Goal: Information Seeking & Learning: Check status

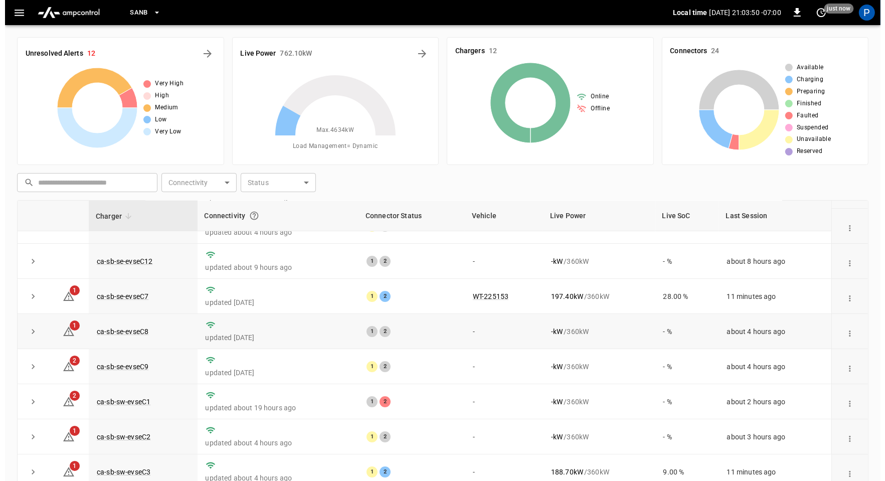
scroll to position [58, 0]
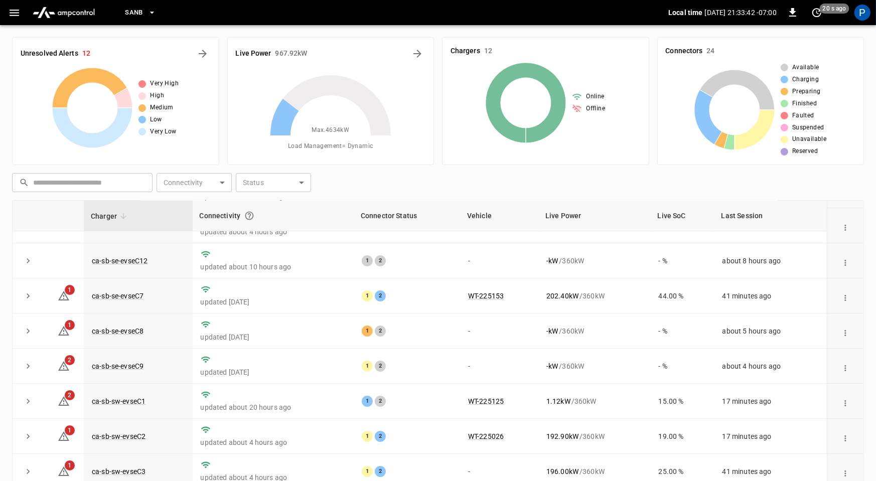
click at [134, 13] on span "SanB" at bounding box center [134, 13] width 18 height 12
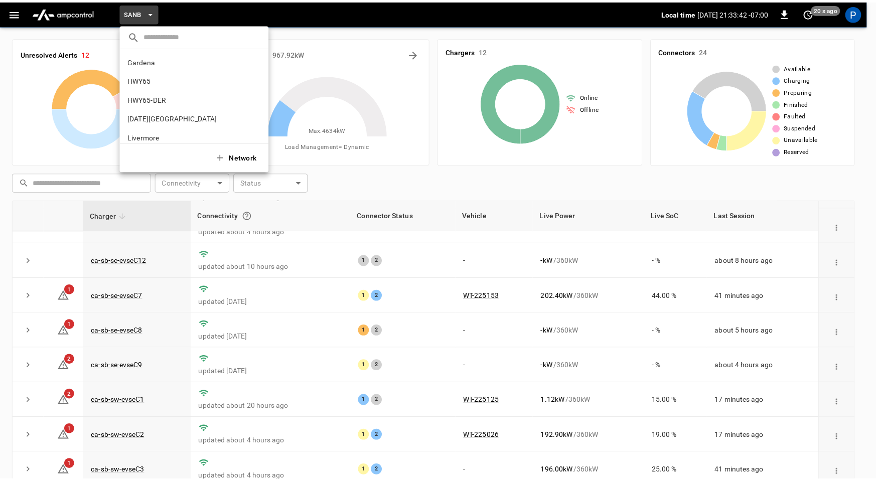
scroll to position [84, 0]
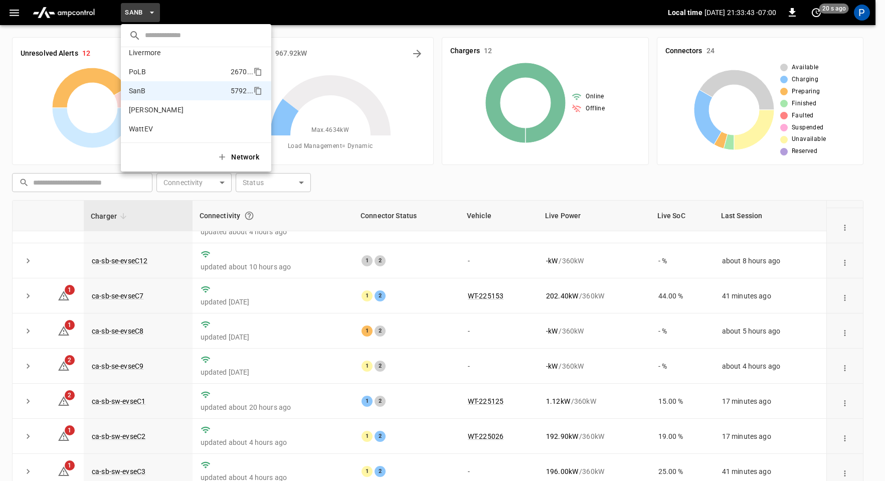
click at [168, 67] on li "PoLB 2670 ..." at bounding box center [196, 71] width 150 height 19
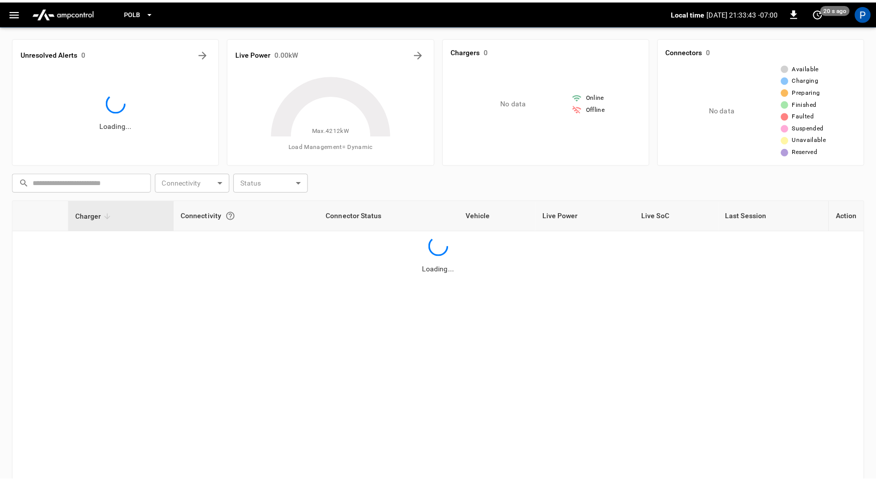
scroll to position [0, 0]
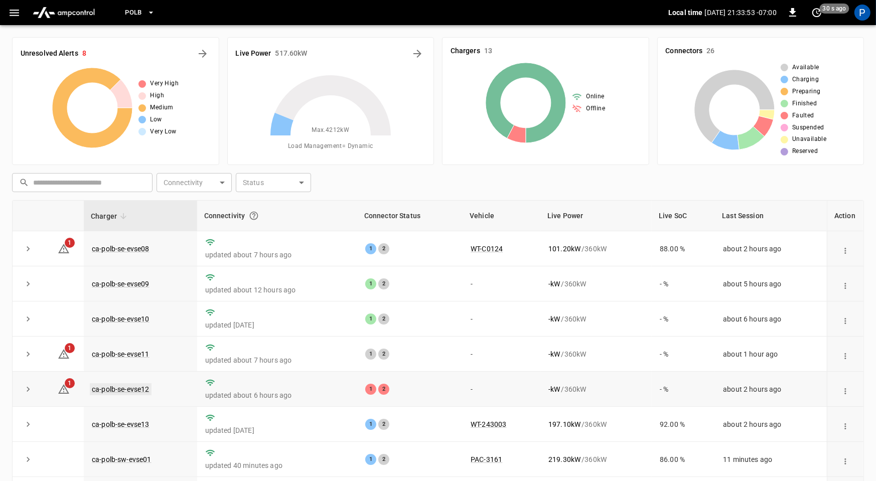
click at [135, 385] on link "ca-polb-se-evse12" at bounding box center [121, 389] width 62 height 12
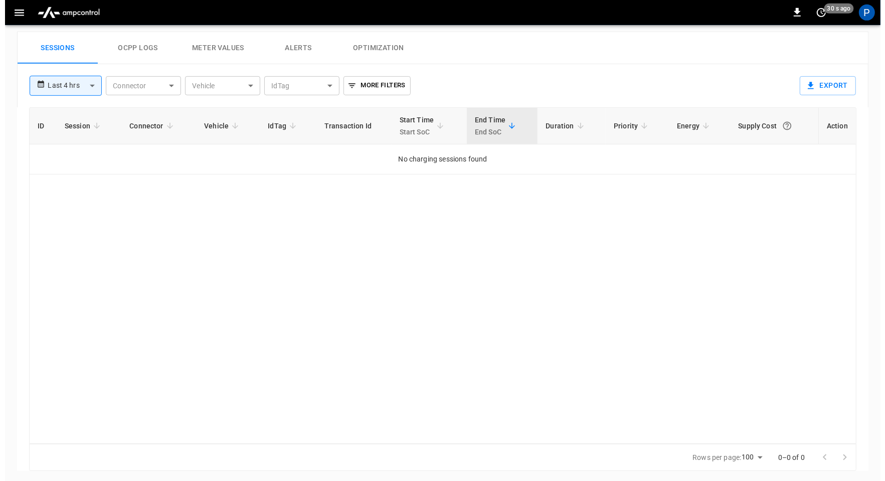
scroll to position [474, 0]
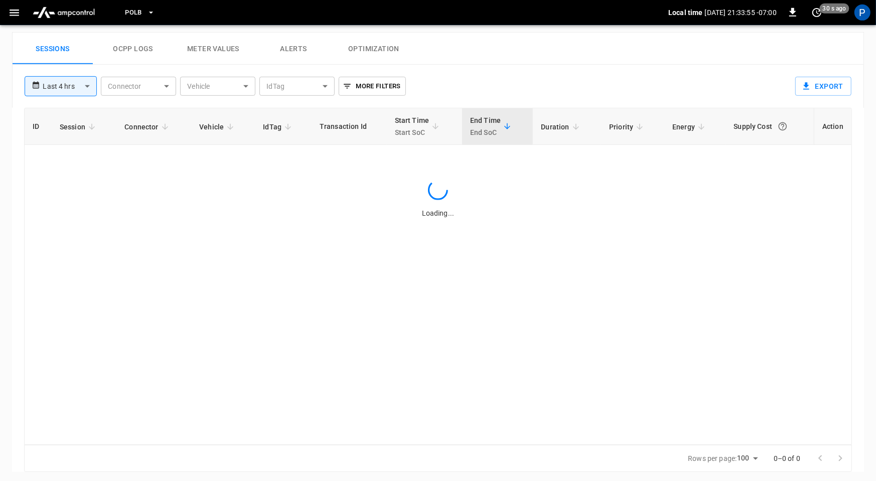
click at [300, 49] on button "Alerts" at bounding box center [293, 49] width 80 height 32
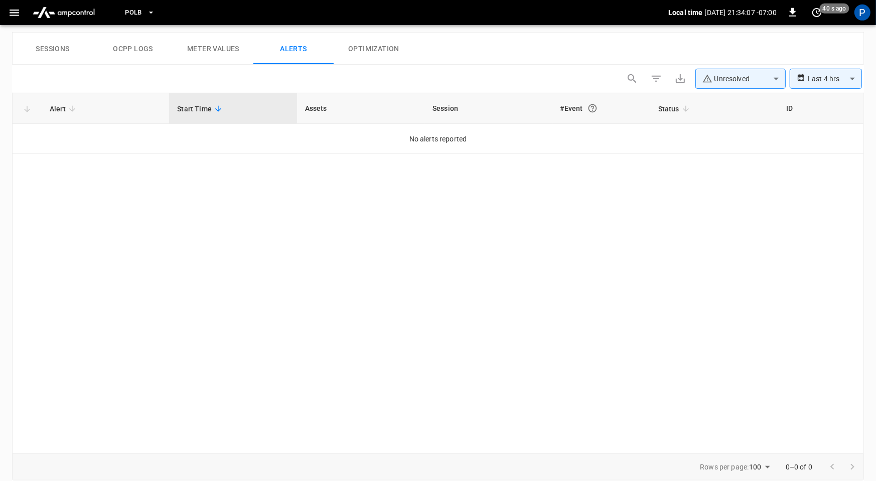
click at [135, 7] on span "PoLB" at bounding box center [133, 13] width 17 height 12
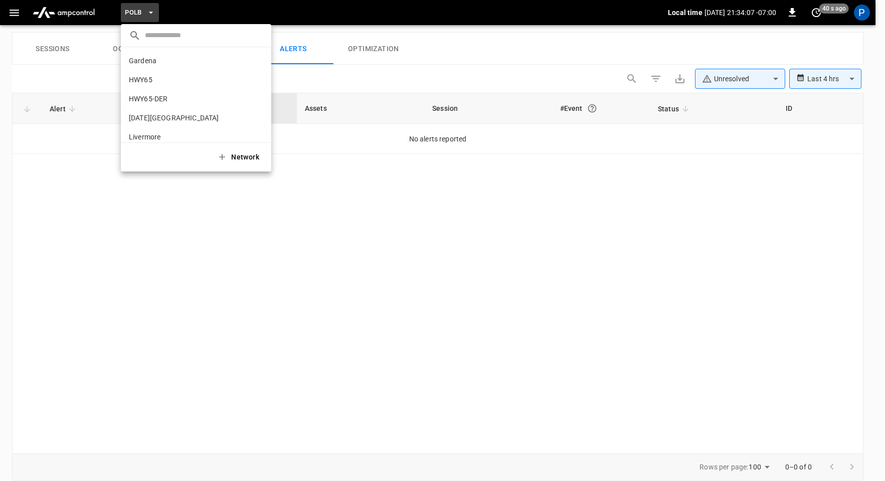
scroll to position [84, 0]
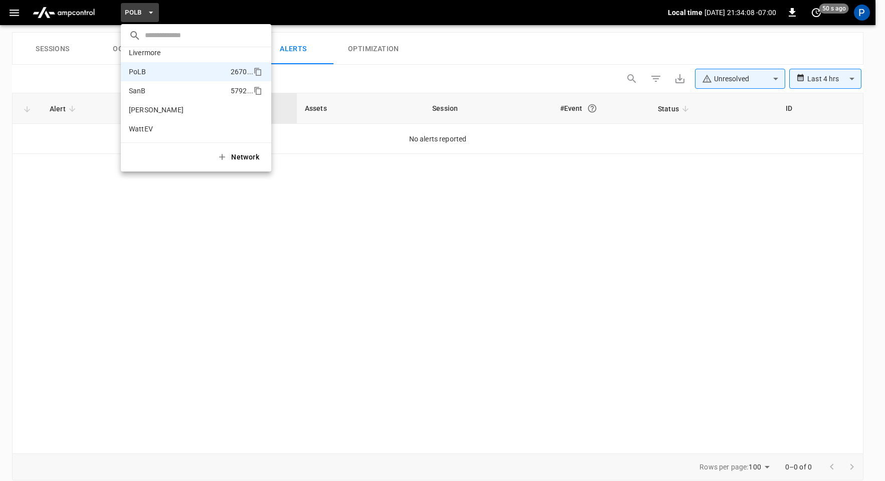
click at [166, 88] on li "SanB 5792 ..." at bounding box center [196, 90] width 150 height 19
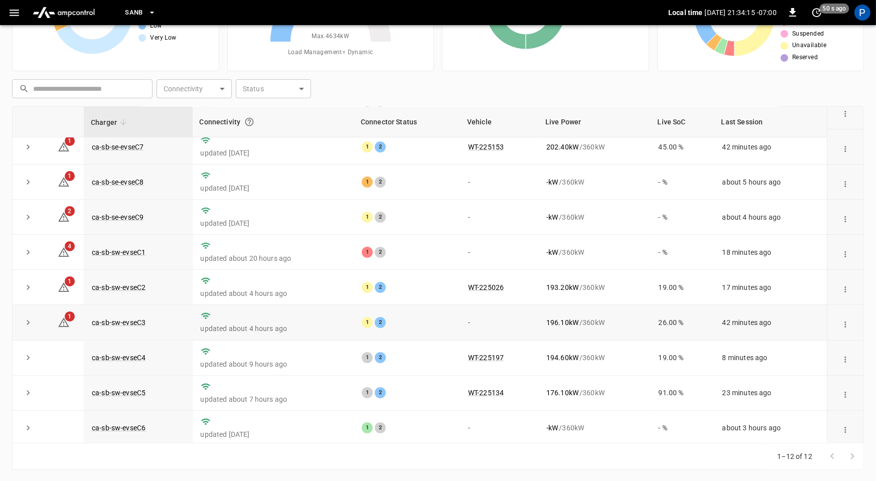
scroll to position [112, 0]
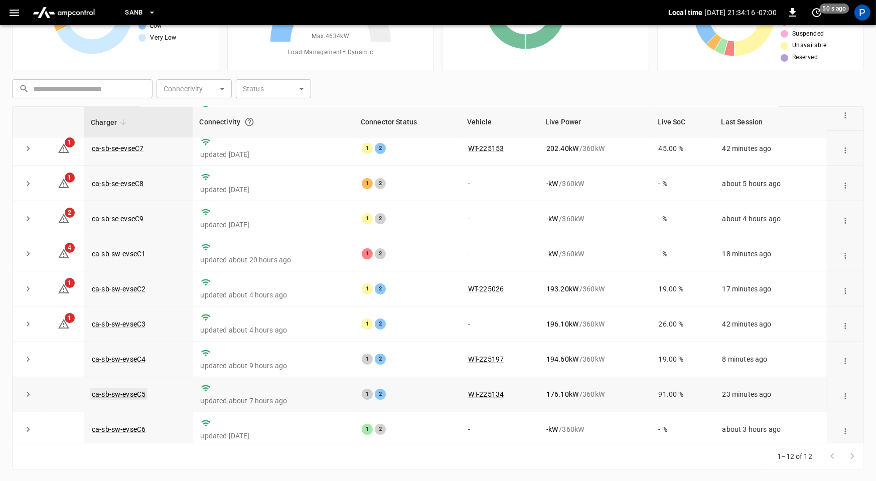
click at [139, 393] on link "ca-sb-sw-evseC5" at bounding box center [119, 394] width 58 height 12
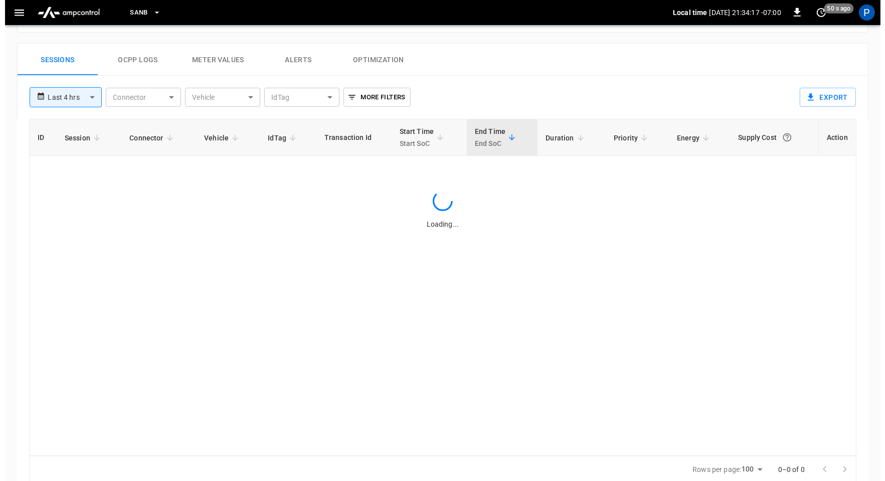
scroll to position [474, 0]
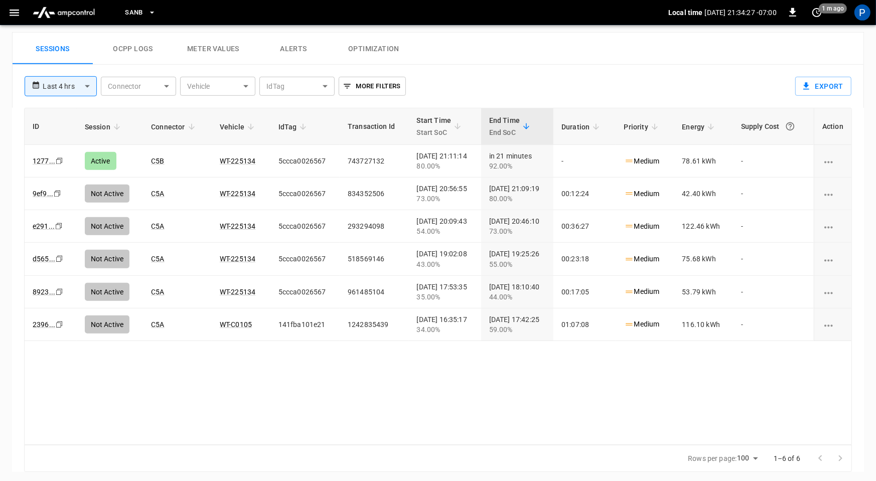
click at [144, 15] on button "SanB" at bounding box center [140, 13] width 39 height 20
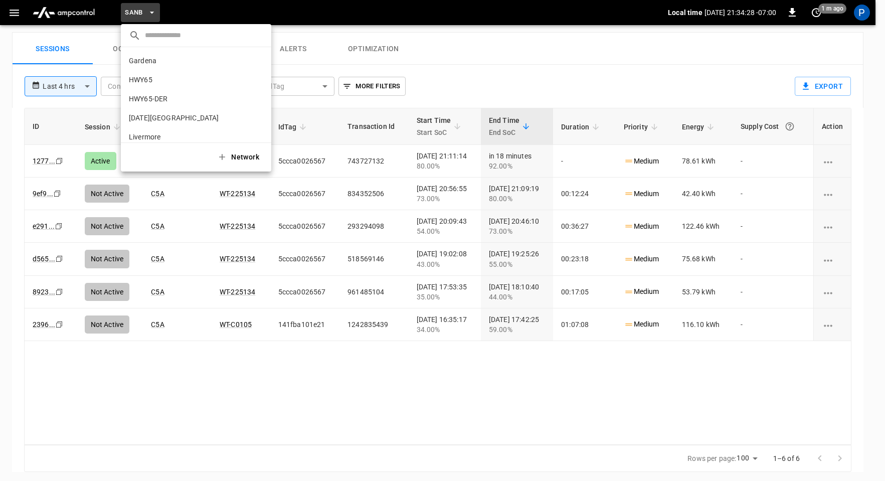
scroll to position [84, 0]
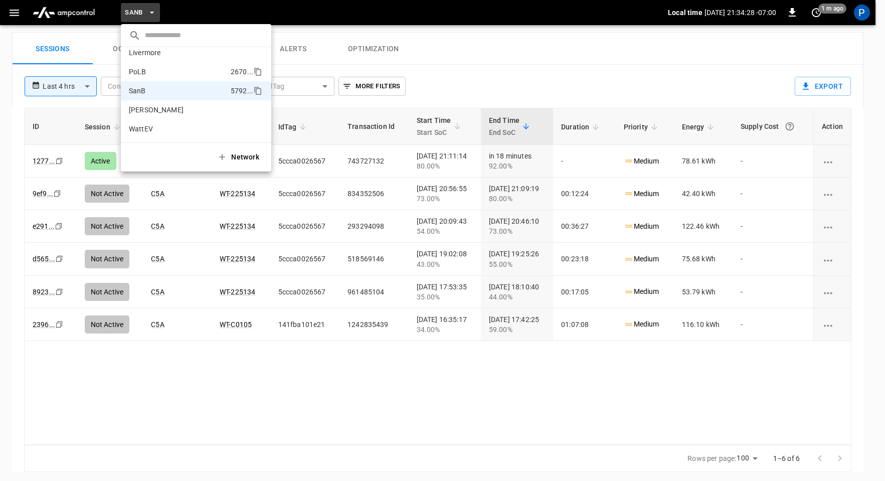
click at [167, 71] on li "PoLB 2670 ..." at bounding box center [196, 71] width 150 height 19
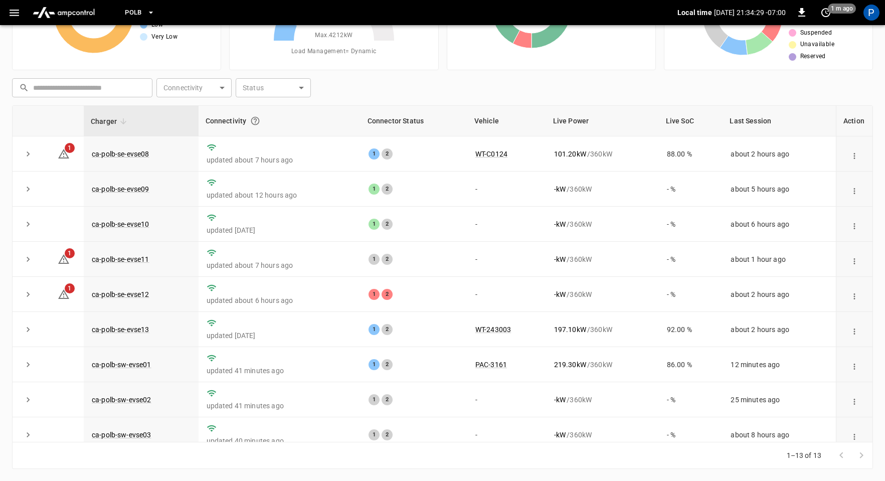
scroll to position [94, 0]
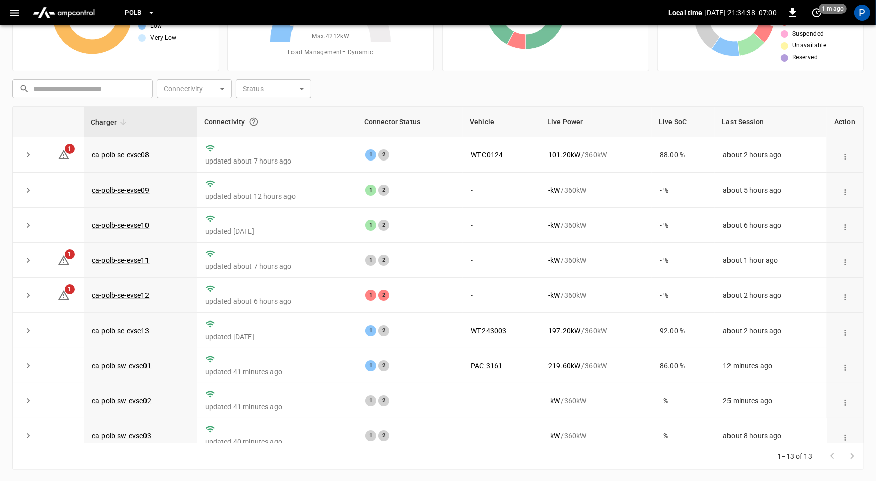
click at [139, 9] on span "PoLB" at bounding box center [133, 13] width 17 height 12
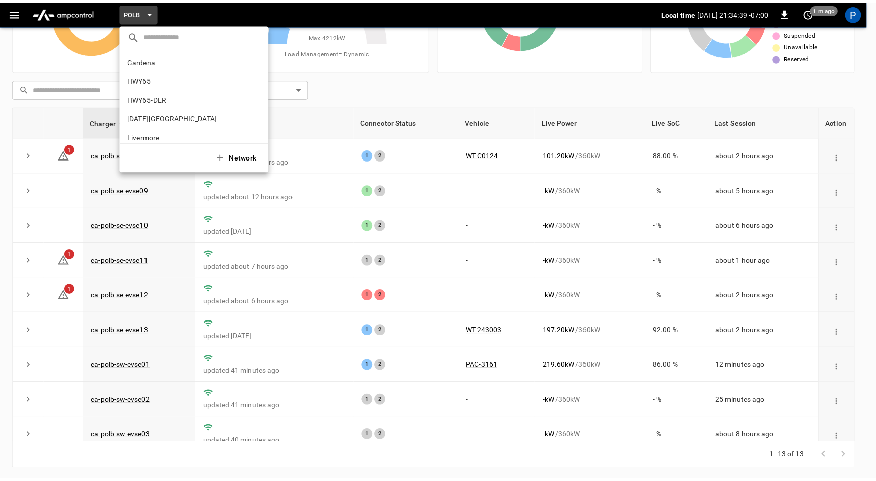
scroll to position [84, 0]
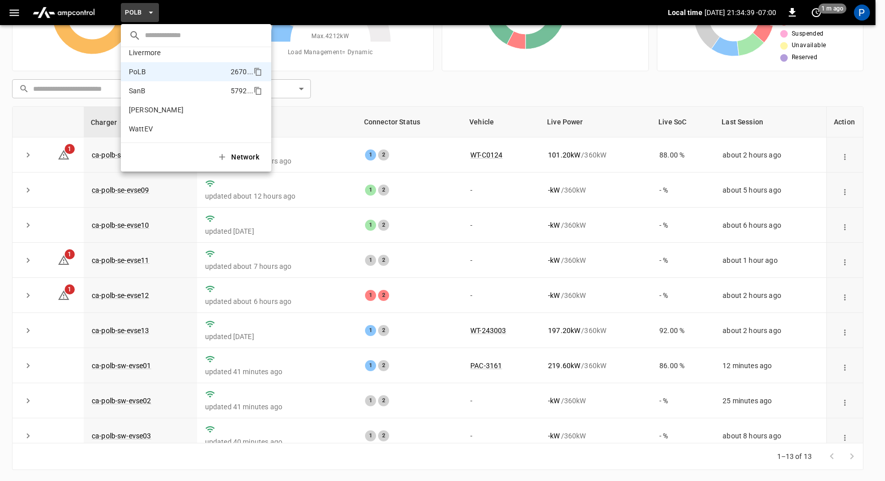
click at [174, 81] on li "SanB 5792 ..." at bounding box center [196, 90] width 150 height 19
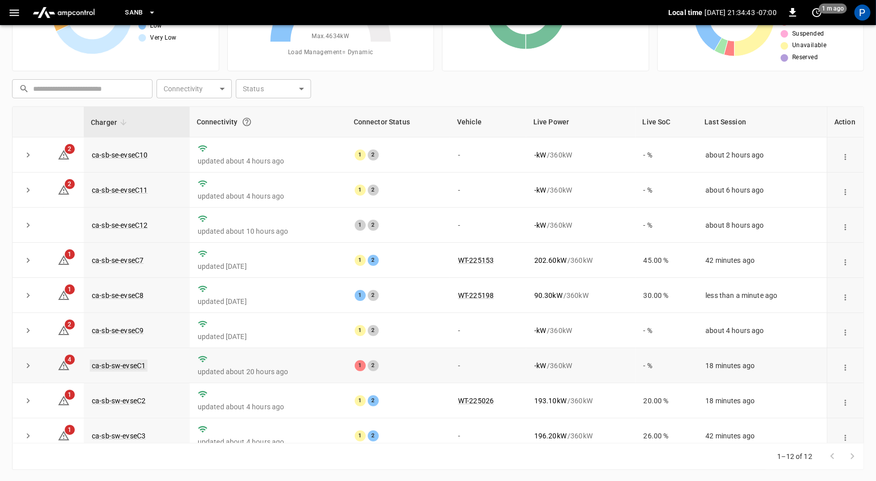
click at [130, 363] on link "ca-sb-sw-evseC1" at bounding box center [119, 366] width 58 height 12
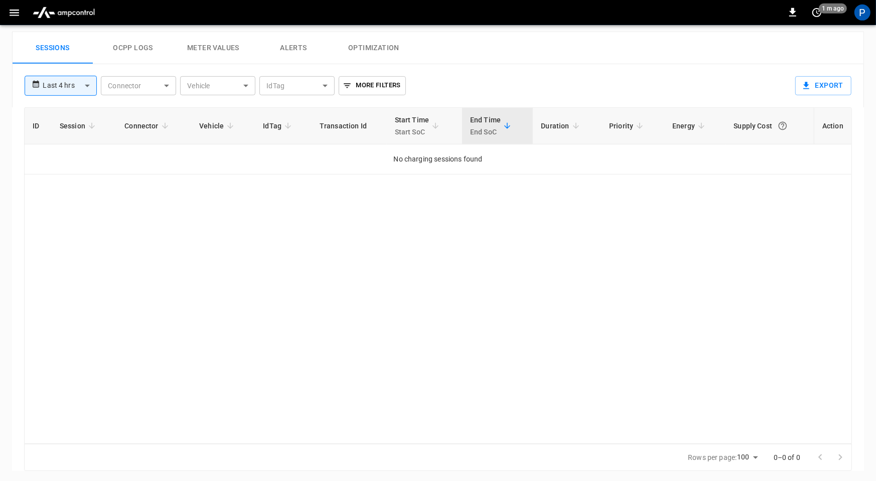
scroll to position [474, 0]
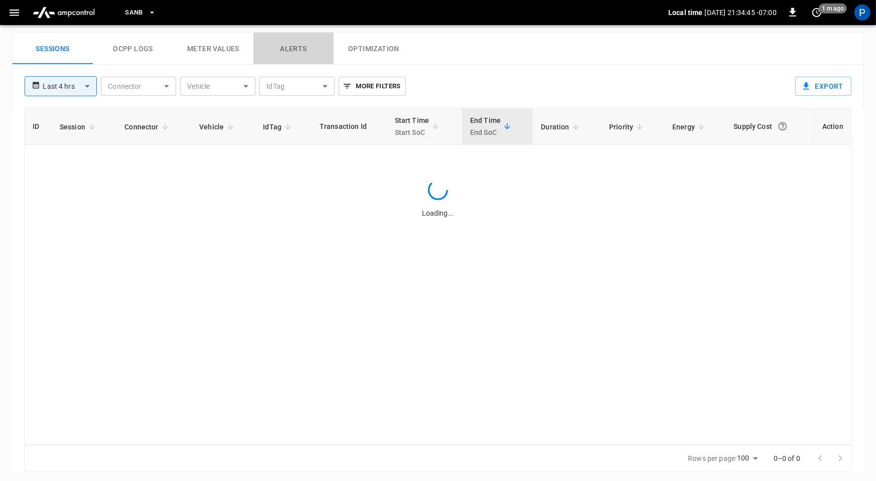
click at [288, 46] on button "Alerts" at bounding box center [293, 49] width 80 height 32
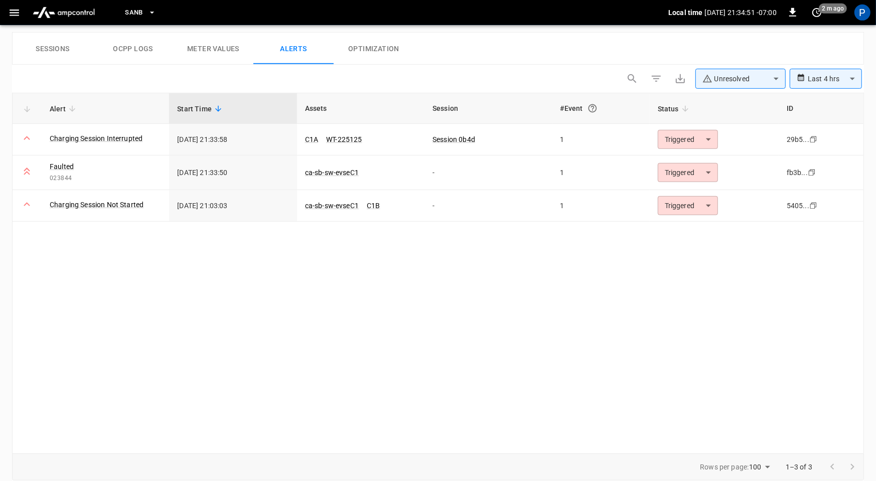
scroll to position [471, 0]
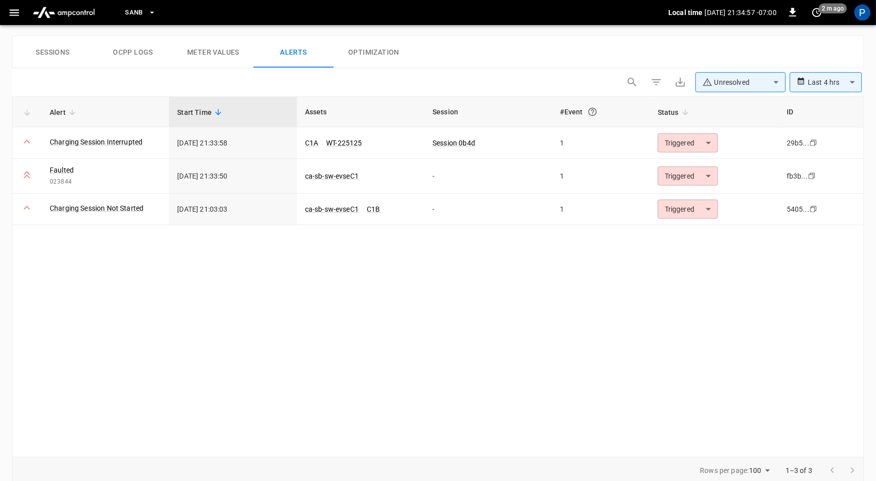
click at [59, 19] on img "menu" at bounding box center [64, 12] width 70 height 19
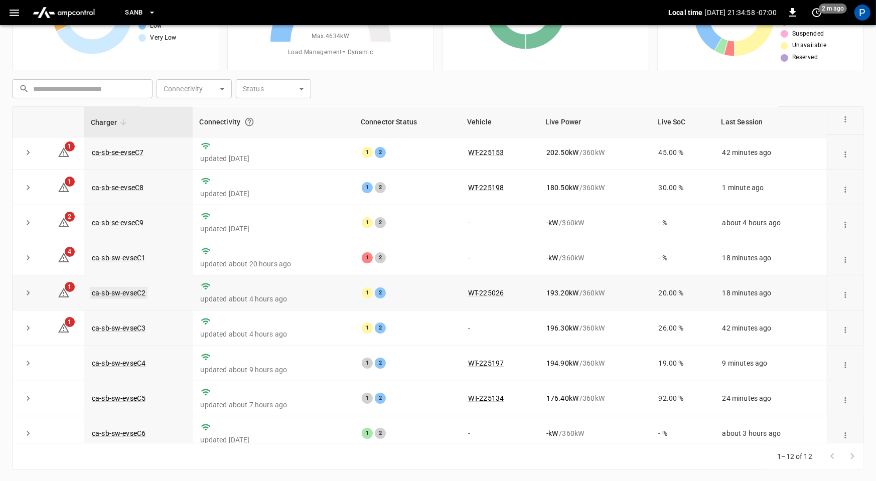
scroll to position [113, 0]
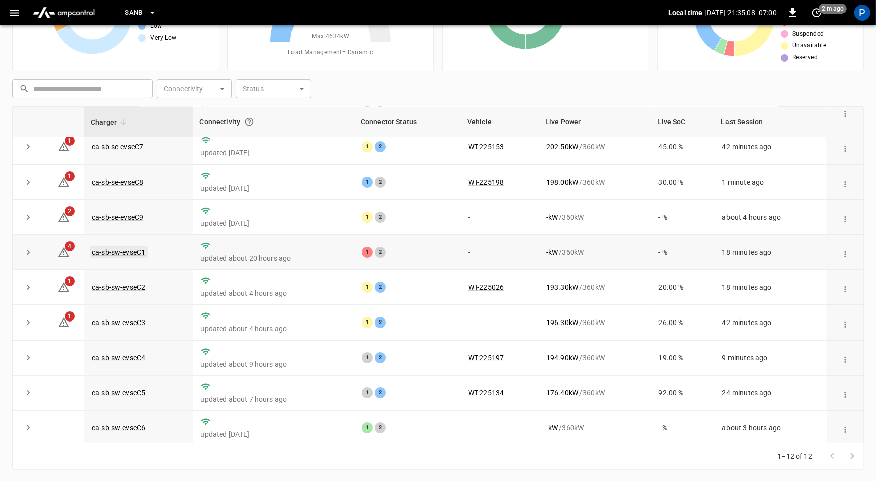
click at [139, 251] on link "ca-sb-sw-evseC1" at bounding box center [119, 252] width 58 height 12
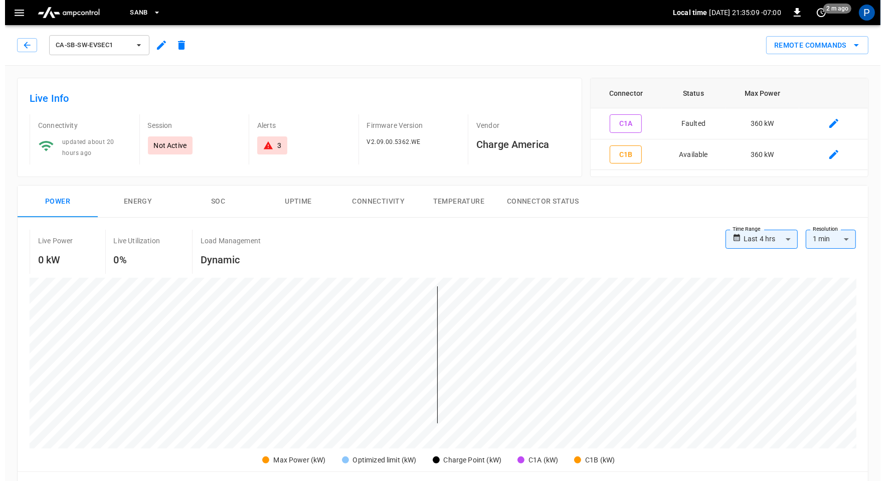
scroll to position [474, 0]
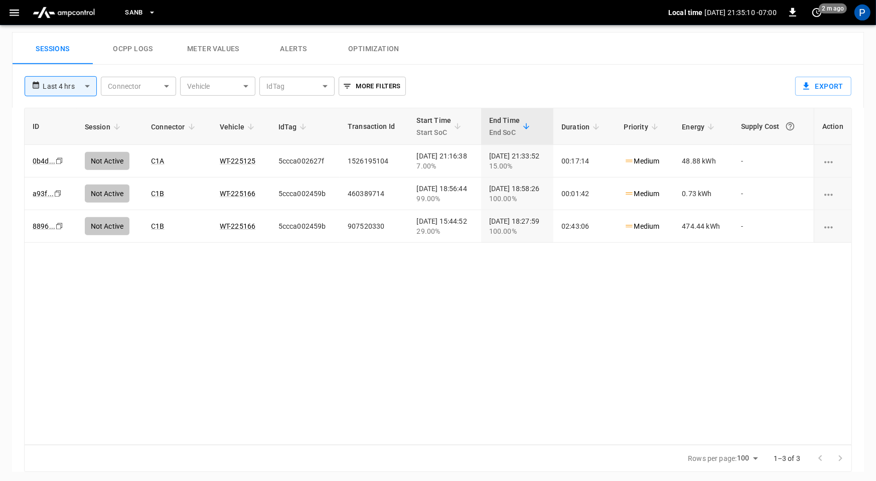
drag, startPoint x: 294, startPoint y: 43, endPoint x: 359, endPoint y: 58, distance: 66.4
click at [294, 43] on button "Alerts" at bounding box center [293, 49] width 80 height 32
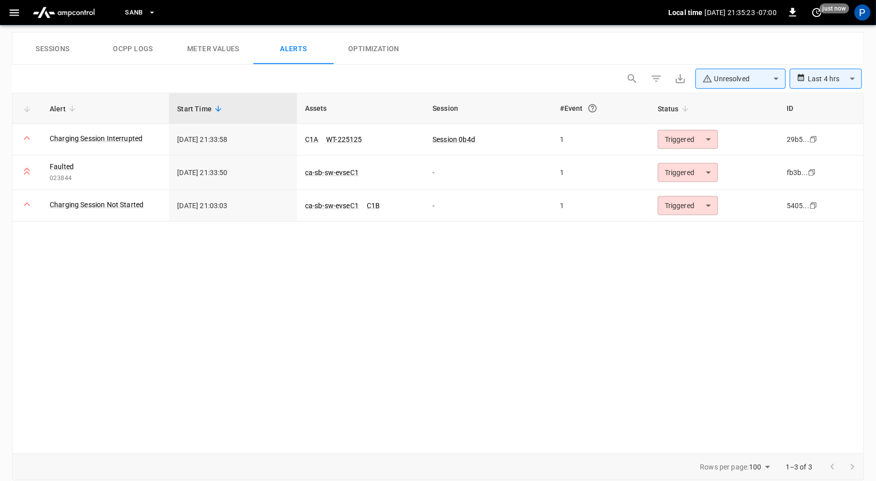
click at [136, 14] on span "SanB" at bounding box center [134, 13] width 18 height 12
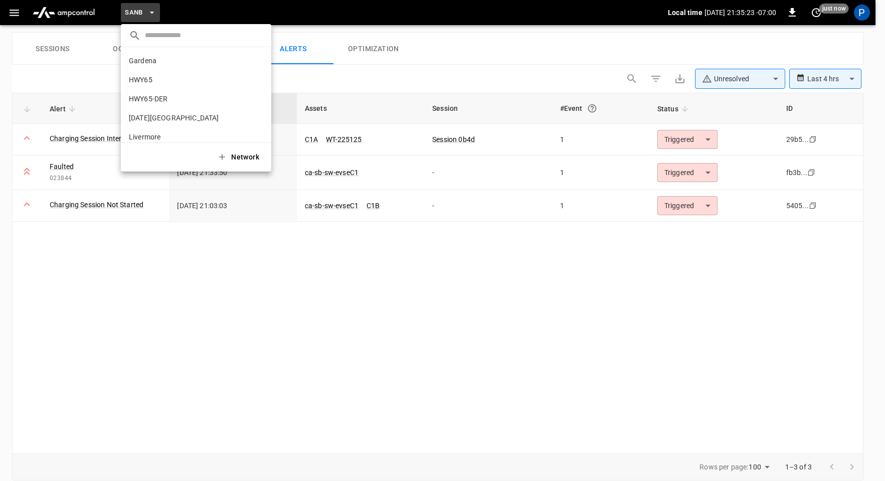
scroll to position [84, 0]
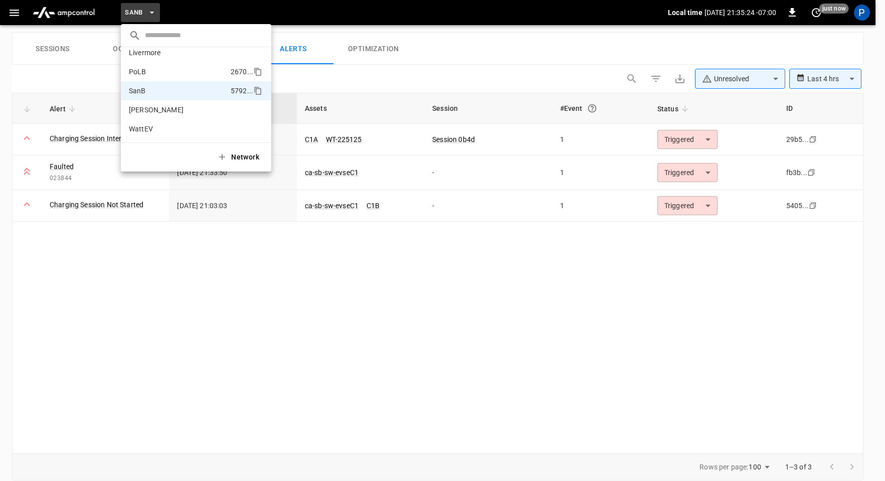
click at [168, 73] on li "PoLB 2670 ..." at bounding box center [196, 71] width 150 height 19
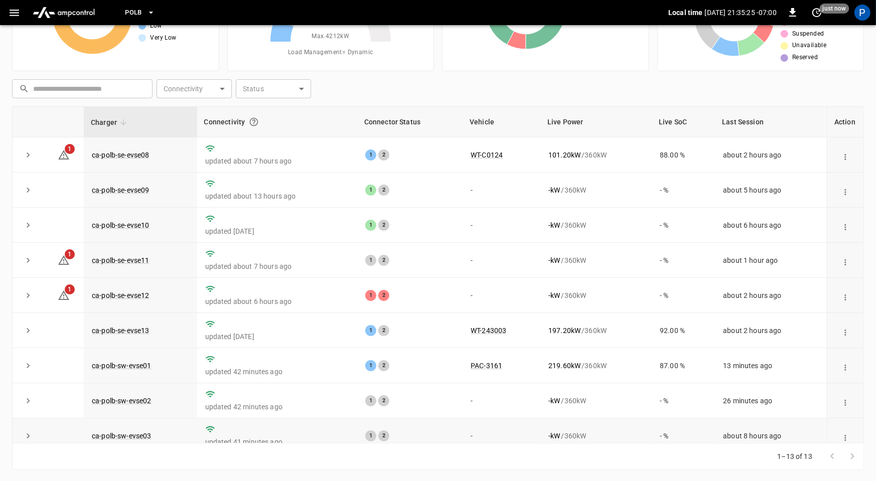
scroll to position [148, 0]
